Goal: Check status: Check status

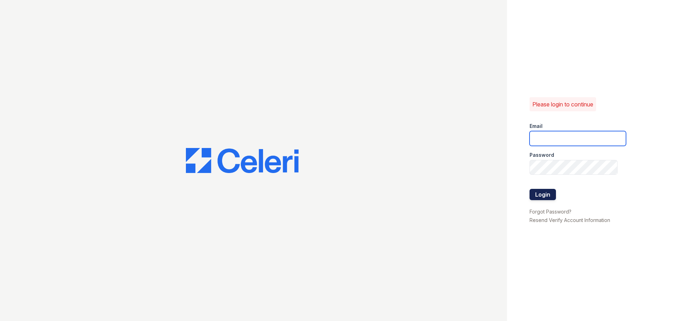
type input "[EMAIL_ADDRESS][DOMAIN_NAME]"
click at [549, 195] on button "Login" at bounding box center [542, 194] width 26 height 11
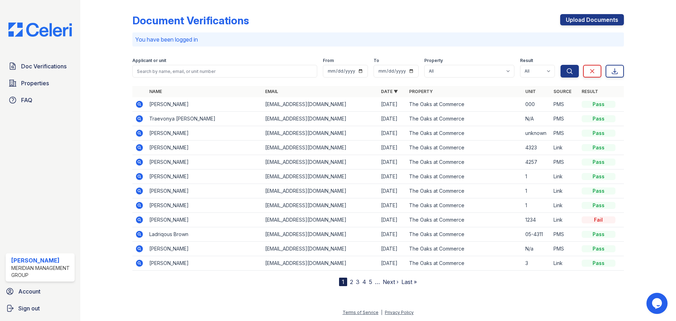
click at [139, 104] on icon at bounding box center [139, 104] width 2 height 2
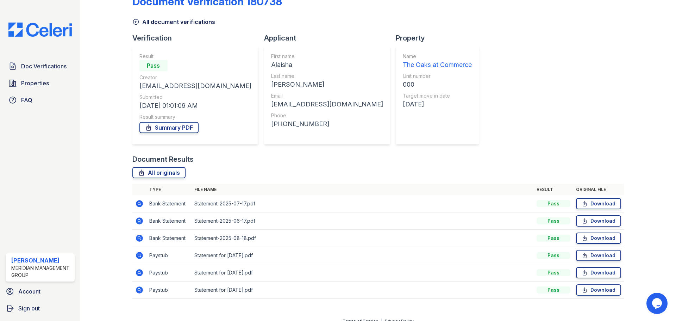
scroll to position [28, 0]
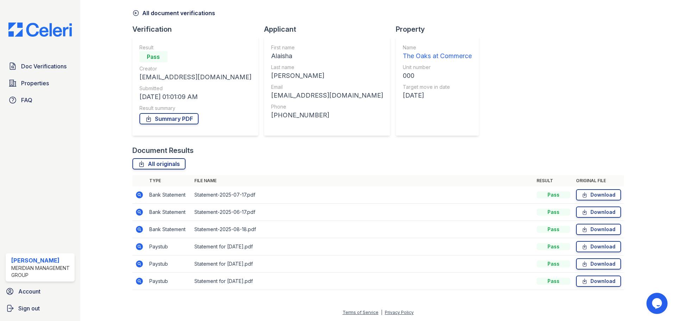
click at [140, 282] on icon at bounding box center [139, 280] width 7 height 7
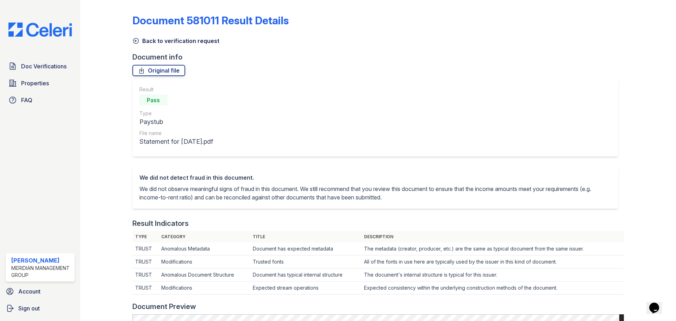
click at [141, 39] on link "Back to verification request" at bounding box center [175, 41] width 87 height 8
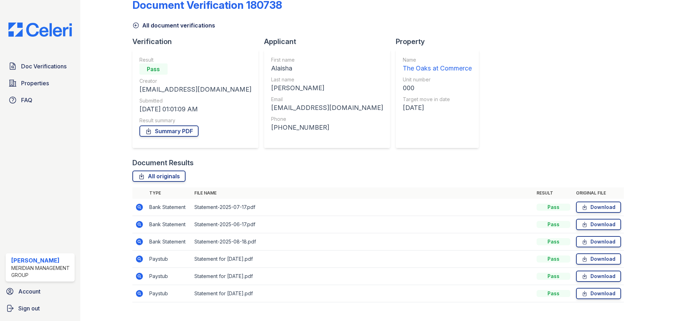
scroll to position [28, 0]
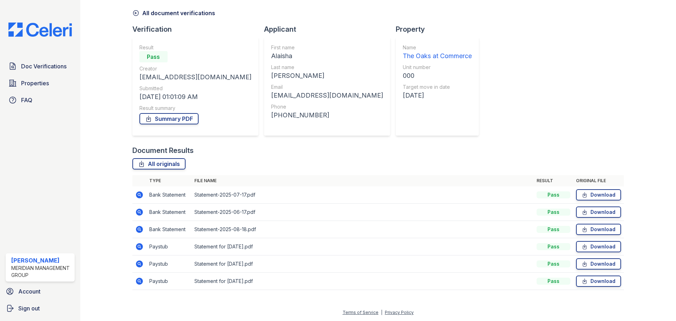
click at [139, 264] on icon at bounding box center [139, 263] width 8 height 8
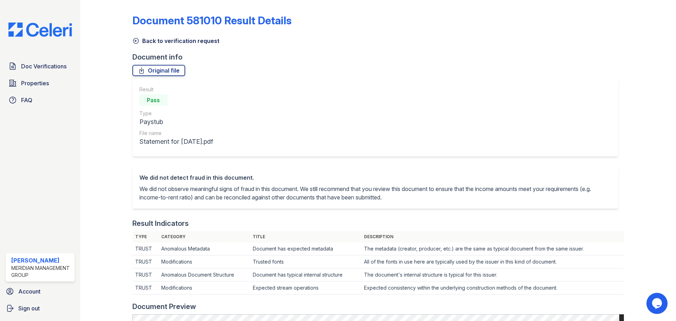
click at [142, 42] on link "Back to verification request" at bounding box center [175, 41] width 87 height 8
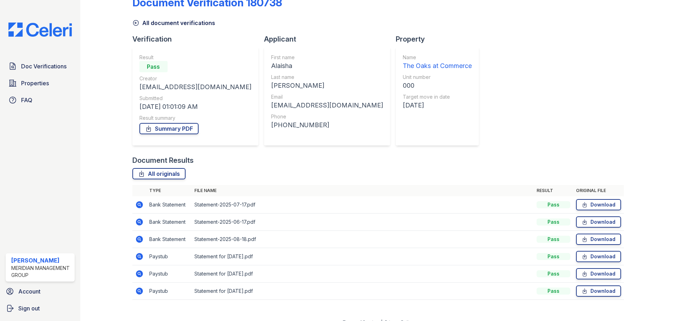
scroll to position [28, 0]
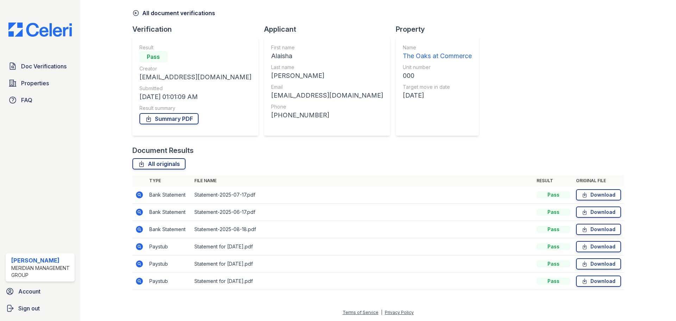
click at [138, 229] on icon at bounding box center [139, 229] width 2 height 2
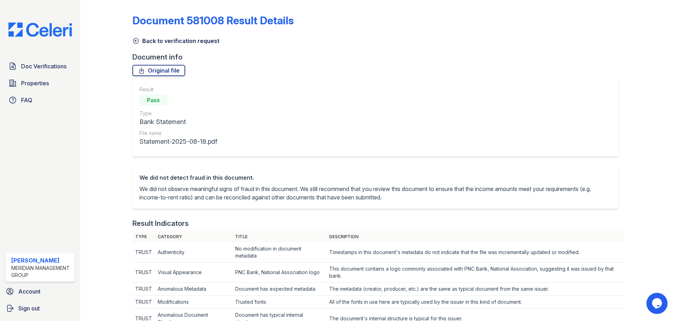
click at [171, 41] on link "Back to verification request" at bounding box center [175, 41] width 87 height 8
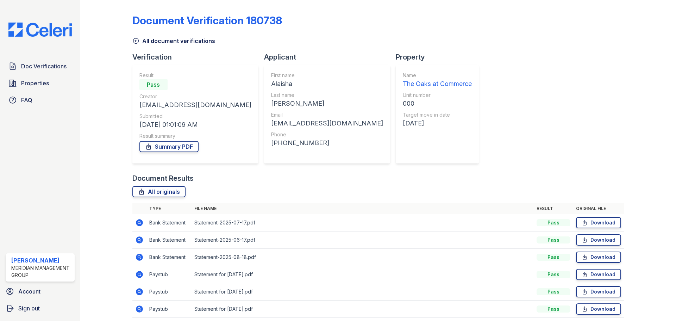
click at [139, 239] on icon at bounding box center [139, 240] width 8 height 8
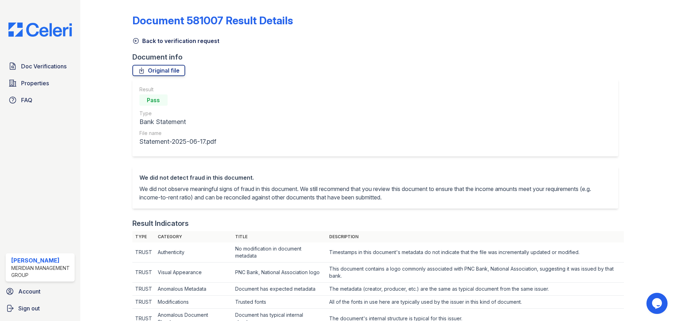
click at [150, 42] on link "Back to verification request" at bounding box center [175, 41] width 87 height 8
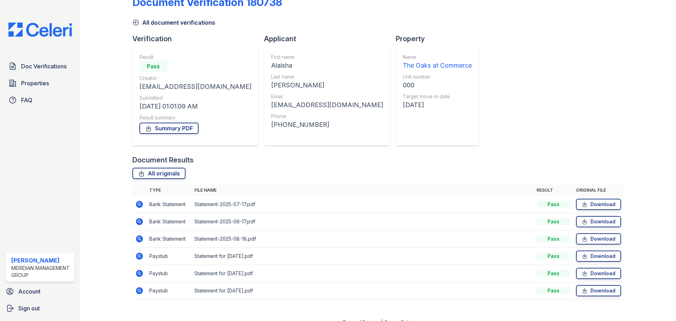
scroll to position [28, 0]
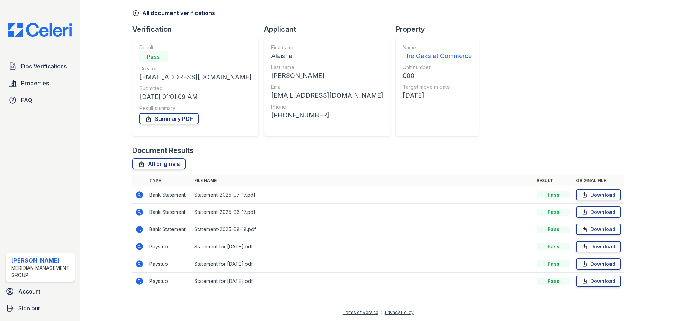
click at [138, 193] on icon at bounding box center [139, 194] width 7 height 7
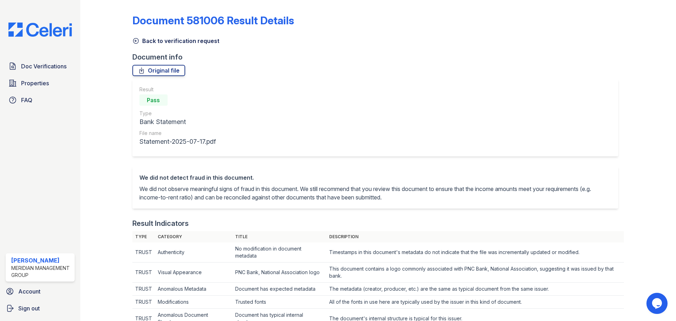
click at [157, 42] on link "Back to verification request" at bounding box center [175, 41] width 87 height 8
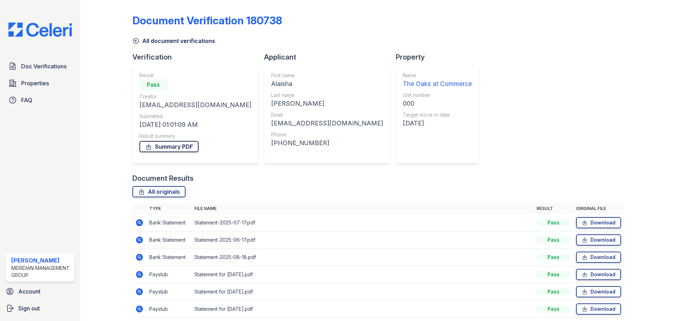
click at [181, 145] on link "Summary PDF" at bounding box center [168, 146] width 59 height 11
click at [153, 40] on link "All document verifications" at bounding box center [173, 41] width 83 height 8
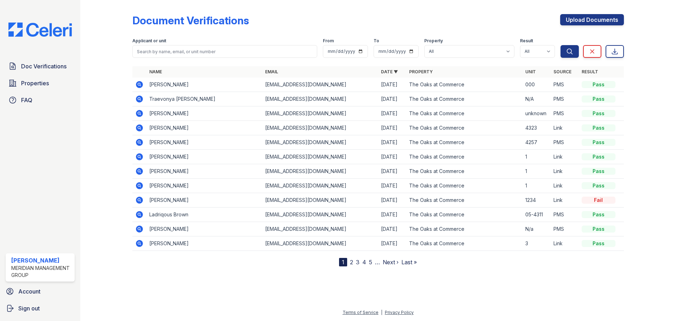
click at [139, 101] on icon at bounding box center [139, 98] width 7 height 7
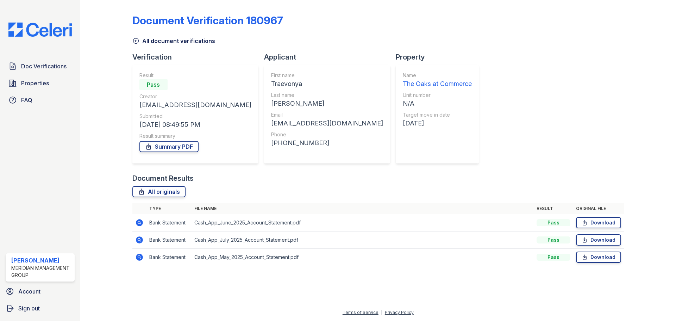
click at [138, 255] on icon at bounding box center [139, 256] width 7 height 7
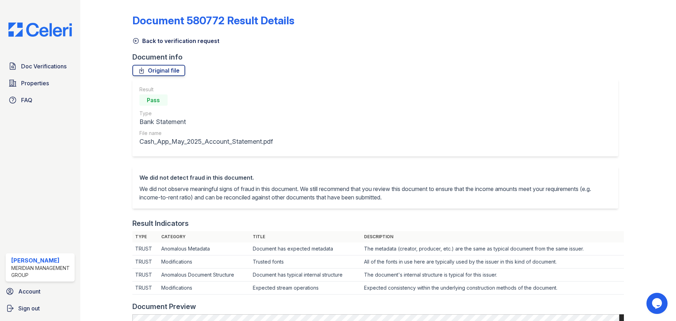
click at [194, 46] on div "Document 580772 Result Details Back to verification request Document info Origi…" at bounding box center [377, 319] width 491 height 632
click at [192, 51] on div "Document 580772 Result Details Back to verification request Document info Origi…" at bounding box center [377, 319] width 491 height 632
click at [190, 42] on link "Back to verification request" at bounding box center [175, 41] width 87 height 8
